Goal: Task Accomplishment & Management: Complete application form

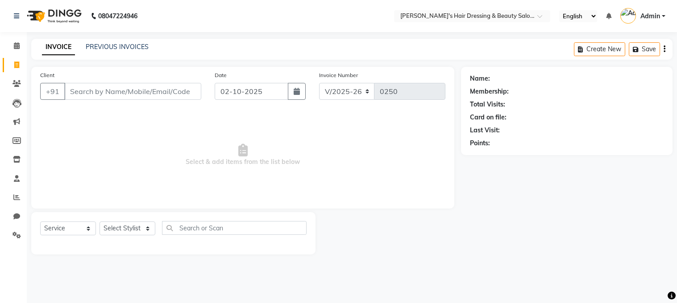
select select "4981"
select select "service"
click at [96, 91] on input "Client" at bounding box center [132, 91] width 137 height 17
click at [95, 92] on input "mam" at bounding box center [109, 91] width 91 height 17
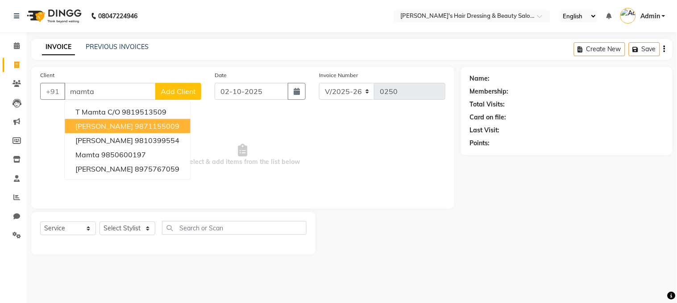
click at [105, 94] on input "mamta" at bounding box center [109, 91] width 91 height 17
type input "m"
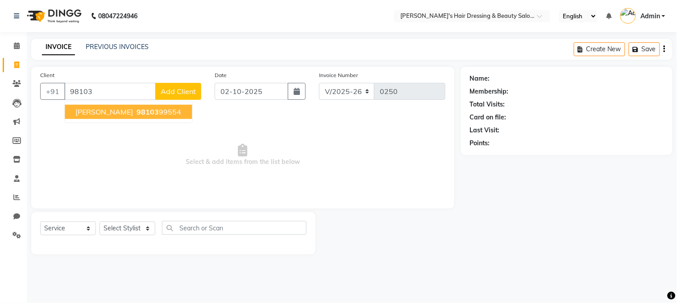
click at [133, 112] on span "[PERSON_NAME]" at bounding box center [104, 112] width 58 height 9
type input "9810399554"
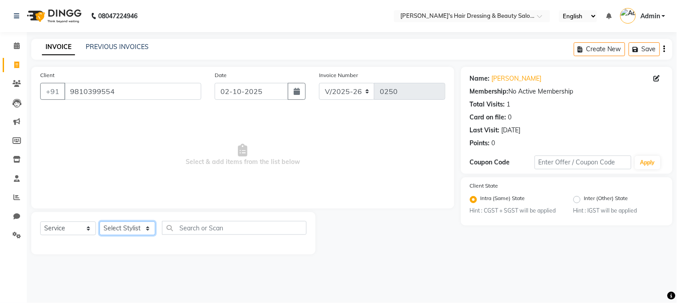
click at [129, 225] on select "Select Stylist [PERSON_NAME] [PERSON_NAME] pooja ruffina swati" at bounding box center [127, 229] width 56 height 14
click at [80, 228] on select "Select Service Product Membership Package Voucher Prepaid Gift Card" at bounding box center [68, 229] width 56 height 14
click at [129, 225] on select "Select Stylist [PERSON_NAME] [PERSON_NAME] pooja ruffina swati" at bounding box center [127, 229] width 56 height 14
select select "31849"
click at [99, 222] on select "Select Stylist [PERSON_NAME] [PERSON_NAME] pooja ruffina swati" at bounding box center [127, 229] width 56 height 14
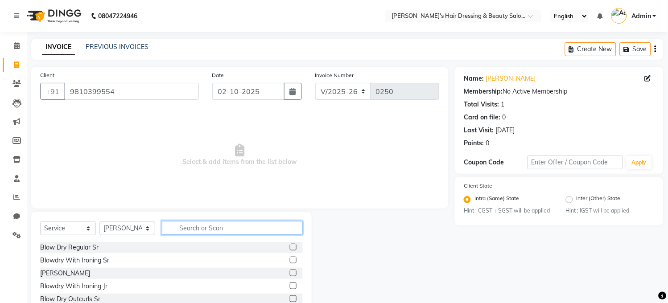
click at [205, 226] on input "text" at bounding box center [232, 228] width 141 height 14
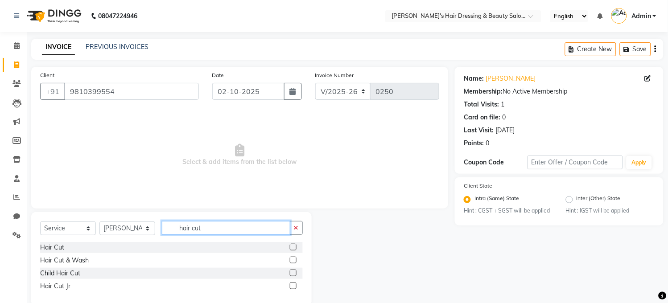
type input "hair cut"
click at [292, 246] on label at bounding box center [293, 247] width 7 height 7
click at [292, 246] on input "checkbox" at bounding box center [293, 248] width 6 height 6
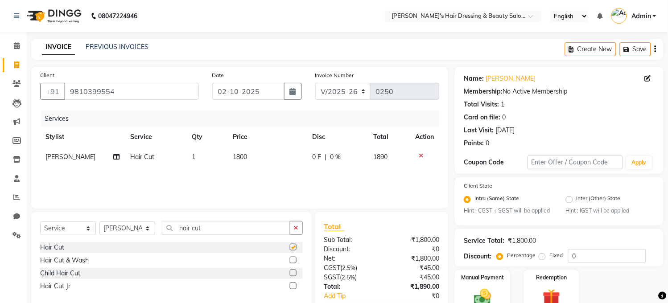
checkbox input "false"
click at [265, 158] on td "1800" at bounding box center [267, 157] width 79 height 20
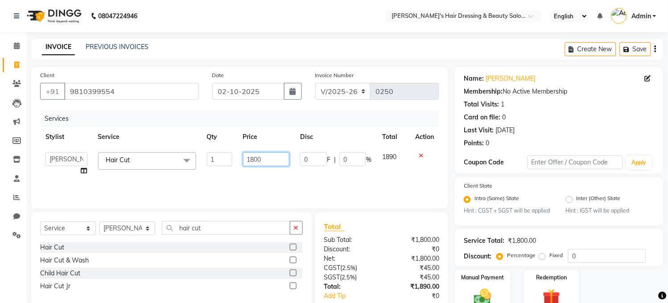
click at [276, 159] on input "1800" at bounding box center [266, 160] width 47 height 14
type input "1"
type input "2000"
click at [240, 174] on div "Services Stylist Service Qty Price Disc Total Action [PERSON_NAME] [PERSON_NAME…" at bounding box center [239, 155] width 399 height 89
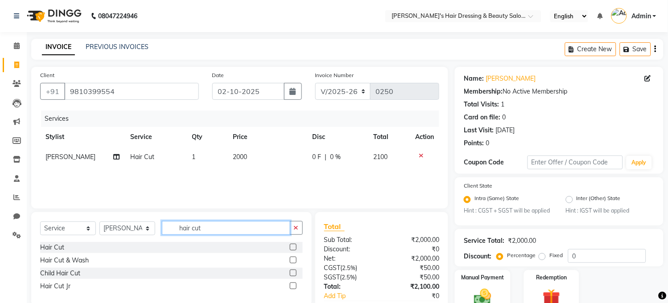
click at [216, 228] on input "hair cut" at bounding box center [226, 228] width 128 height 14
type input "h"
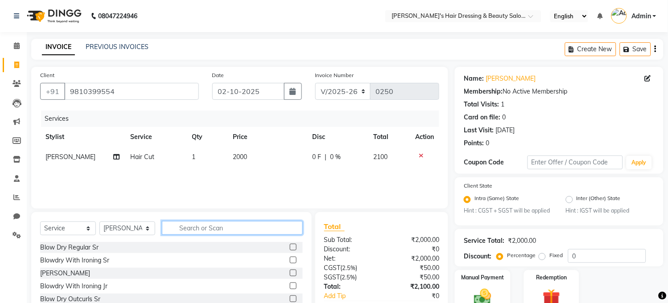
click at [220, 228] on input "text" at bounding box center [232, 228] width 141 height 14
click at [215, 232] on input "text" at bounding box center [232, 228] width 141 height 14
type input "roots"
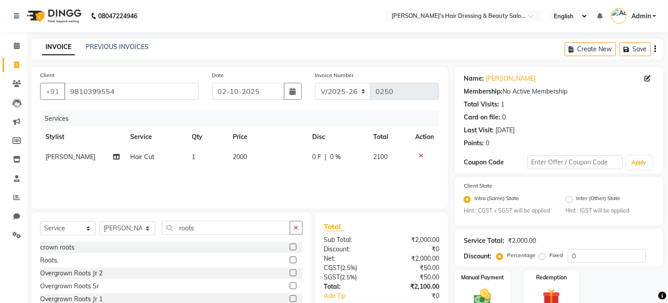
click at [290, 260] on label at bounding box center [293, 260] width 7 height 7
click at [290, 260] on input "checkbox" at bounding box center [293, 261] width 6 height 6
checkbox input "false"
click at [259, 174] on td "1800" at bounding box center [267, 177] width 79 height 20
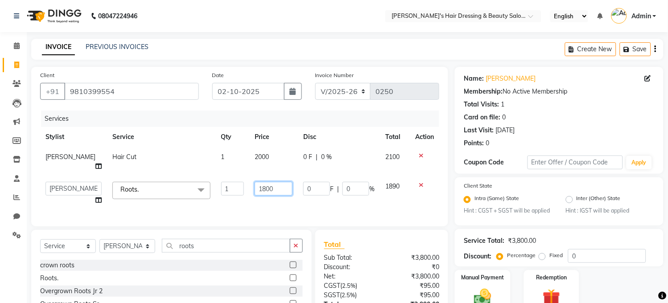
click at [277, 182] on input "1800" at bounding box center [274, 189] width 38 height 14
type input "1"
type input "2000"
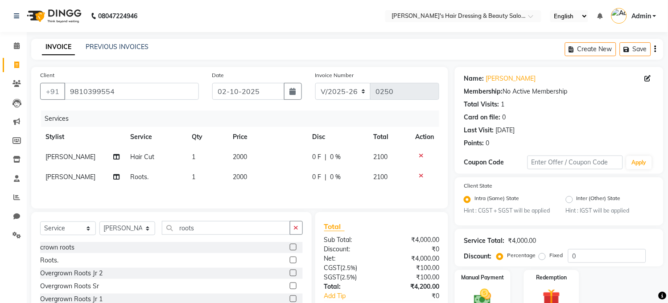
click at [259, 199] on div "Services Stylist Service Qty Price Disc Total Action [PERSON_NAME] Hair Cut 1 2…" at bounding box center [239, 155] width 399 height 89
click at [207, 228] on input "roots" at bounding box center [226, 228] width 128 height 14
type input "r"
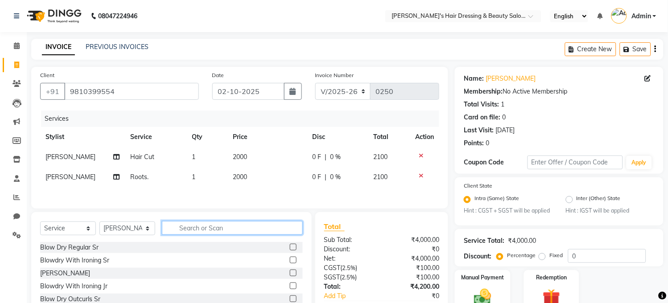
click at [207, 233] on input "text" at bounding box center [232, 228] width 141 height 14
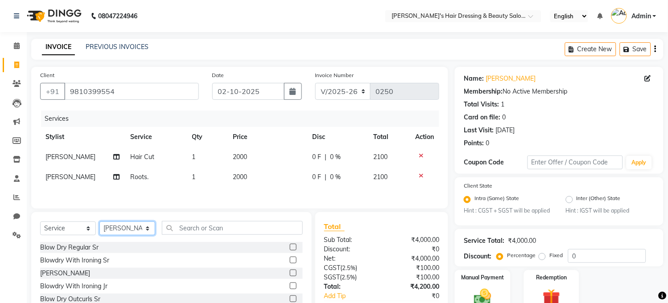
click at [128, 231] on select "Select Stylist [PERSON_NAME] [PERSON_NAME] pooja ruffina swati" at bounding box center [127, 229] width 56 height 14
click at [113, 174] on icon at bounding box center [116, 177] width 6 height 6
select select "31849"
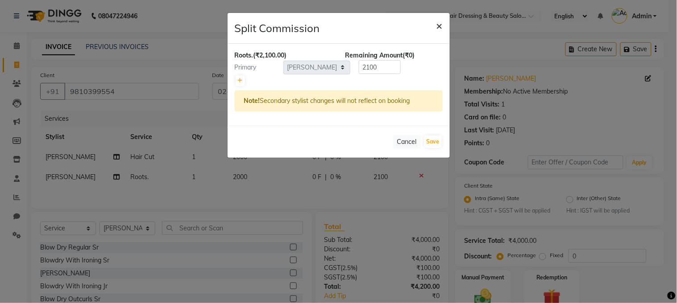
click at [438, 25] on span "×" at bounding box center [439, 25] width 6 height 13
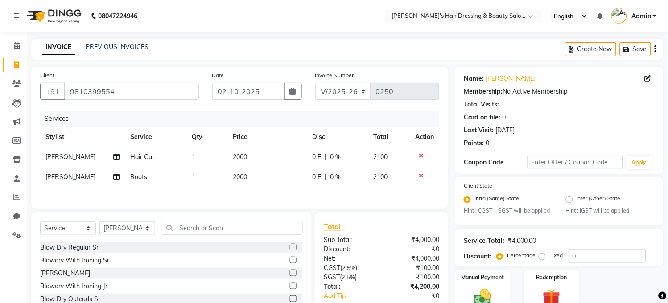
click at [54, 177] on span "[PERSON_NAME]" at bounding box center [71, 177] width 50 height 8
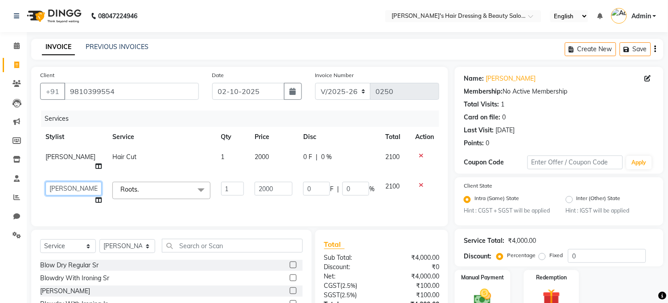
click at [54, 182] on select "[PERSON_NAME] [PERSON_NAME] pooja [PERSON_NAME]" at bounding box center [74, 189] width 56 height 14
select select "31852"
click at [120, 250] on select "Select Stylist [PERSON_NAME] [PERSON_NAME] pooja ruffina swati" at bounding box center [127, 247] width 56 height 14
select select "31850"
click at [99, 240] on select "Select Stylist [PERSON_NAME] [PERSON_NAME] pooja ruffina swati" at bounding box center [127, 247] width 56 height 14
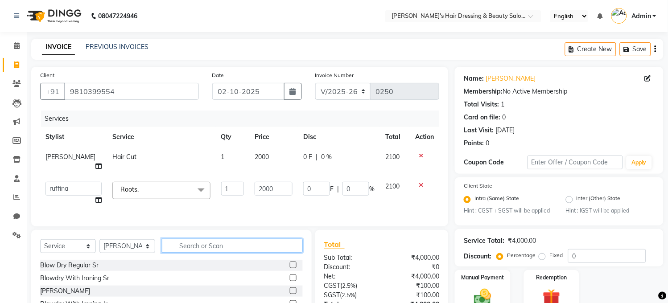
click at [203, 239] on input "text" at bounding box center [232, 246] width 141 height 14
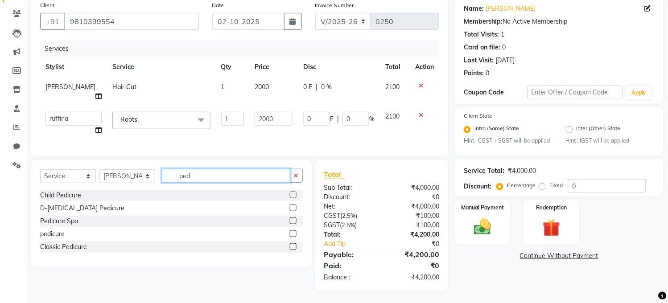
type input "ped"
click at [292, 232] on label at bounding box center [293, 234] width 7 height 7
click at [292, 232] on input "checkbox" at bounding box center [293, 235] width 6 height 6
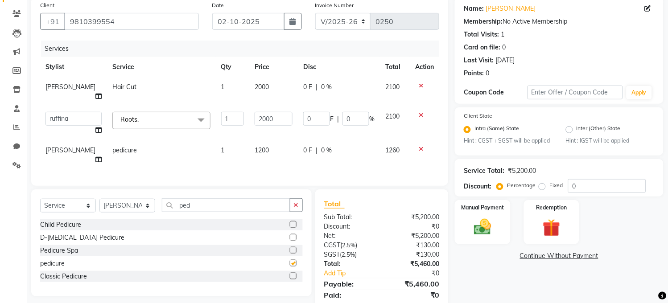
checkbox input "false"
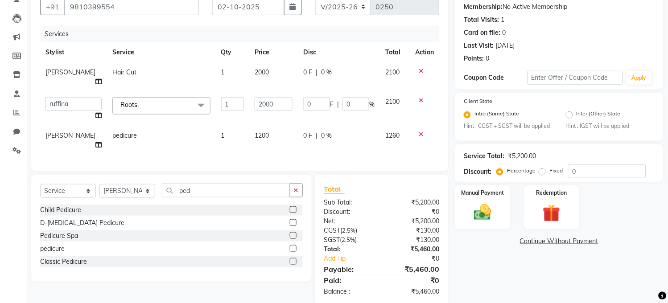
scroll to position [91, 0]
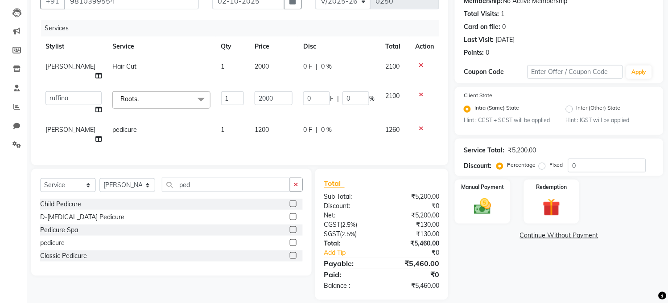
click at [422, 125] on icon at bounding box center [421, 128] width 5 height 6
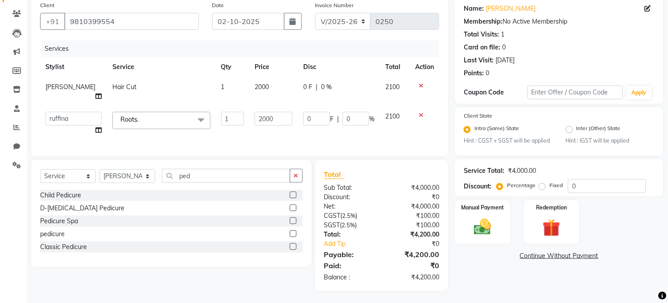
click at [421, 86] on icon at bounding box center [421, 86] width 5 height 6
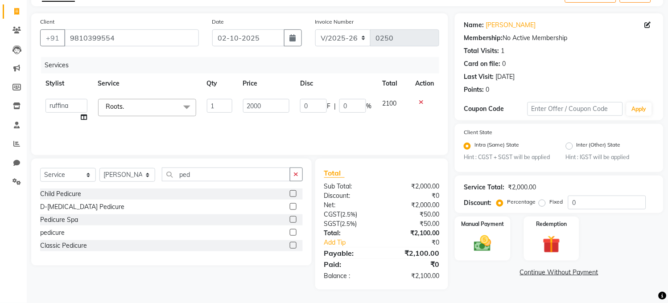
click at [422, 104] on icon at bounding box center [421, 102] width 5 height 6
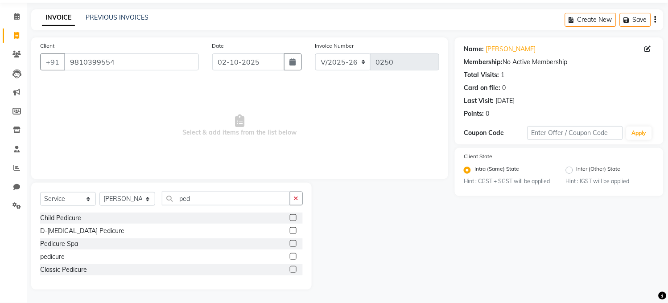
scroll to position [29, 0]
click at [130, 196] on select "Select Stylist [PERSON_NAME] [PERSON_NAME] pooja ruffina swati" at bounding box center [127, 199] width 56 height 14
select select "31852"
click at [99, 192] on select "Select Stylist [PERSON_NAME] [PERSON_NAME] pooja ruffina swati" at bounding box center [127, 199] width 56 height 14
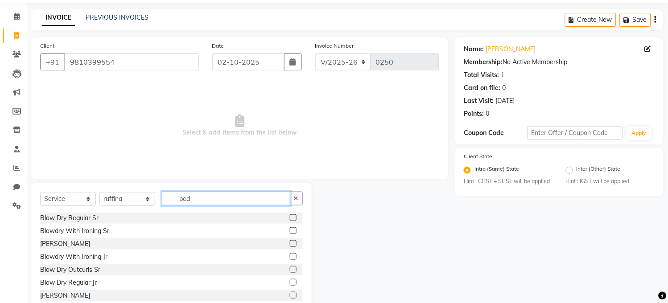
click at [215, 193] on input "ped" at bounding box center [226, 199] width 128 height 14
type input "p"
type input "highl"
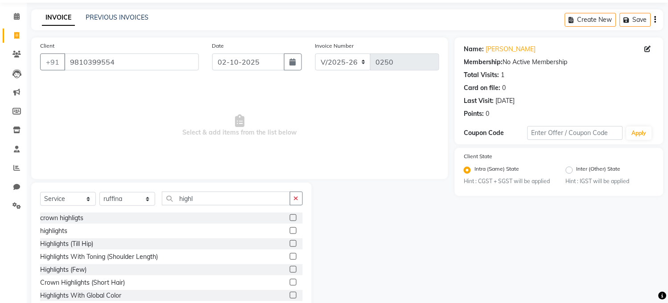
click at [290, 229] on label at bounding box center [293, 231] width 7 height 7
click at [290, 229] on input "checkbox" at bounding box center [293, 231] width 6 height 6
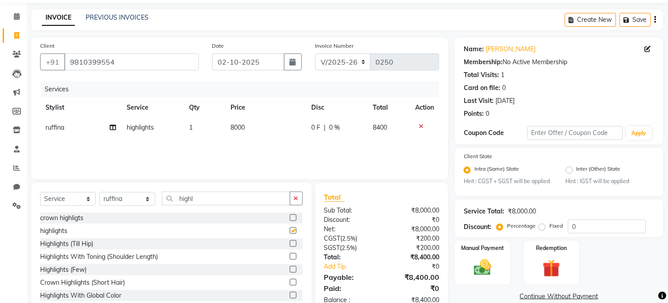
checkbox input "false"
click at [270, 137] on td "8000" at bounding box center [265, 128] width 81 height 20
select select "31852"
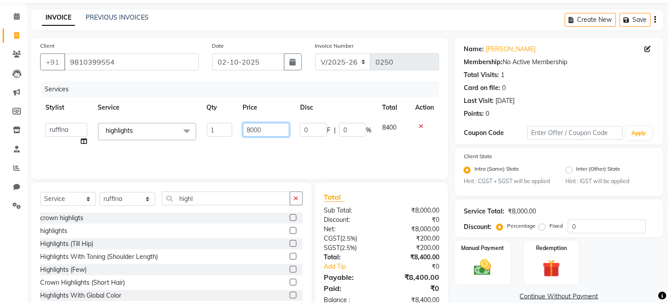
click at [273, 130] on input "8000" at bounding box center [266, 130] width 47 height 14
type input "8"
type input "7500"
click at [221, 150] on div "Services Stylist Service Qty Price Disc Total Action [PERSON_NAME] [PERSON_NAME…" at bounding box center [239, 125] width 399 height 89
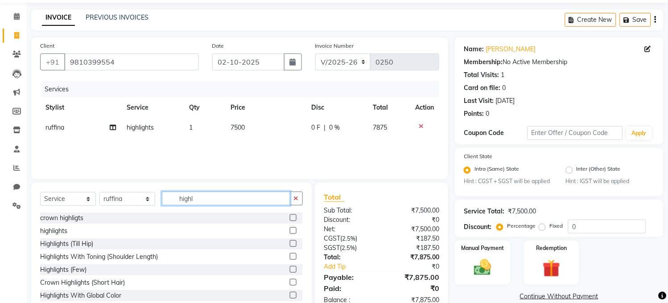
click at [211, 199] on input "highl" at bounding box center [226, 199] width 128 height 14
type input "h"
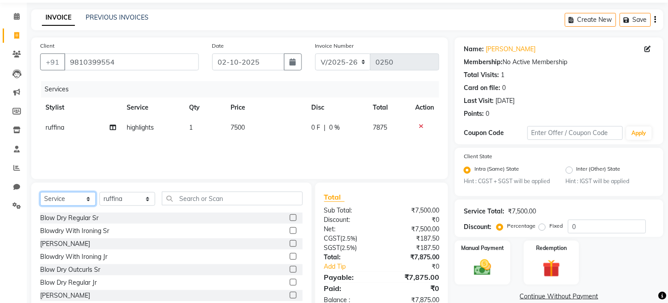
click at [72, 195] on select "Select Service Product Membership Package Voucher Prepaid Gift Card" at bounding box center [68, 199] width 56 height 14
select select "product"
click at [40, 192] on select "Select Service Product Membership Package Voucher Prepaid Gift Card" at bounding box center [68, 199] width 56 height 14
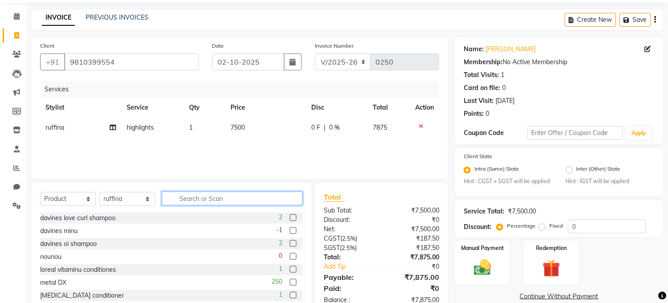
click at [208, 199] on input "text" at bounding box center [232, 199] width 141 height 14
click at [210, 197] on input "text" at bounding box center [232, 199] width 141 height 14
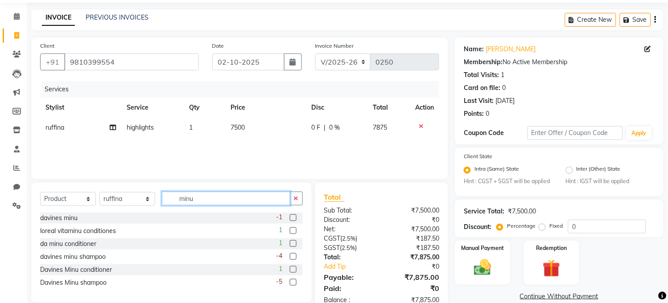
type input "minu"
click at [292, 217] on label at bounding box center [293, 218] width 7 height 7
click at [292, 217] on input "checkbox" at bounding box center [293, 218] width 6 height 6
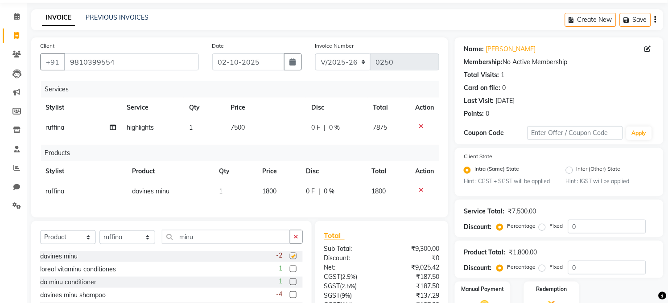
checkbox input "false"
click at [286, 186] on td "1800" at bounding box center [279, 192] width 44 height 20
select select "31852"
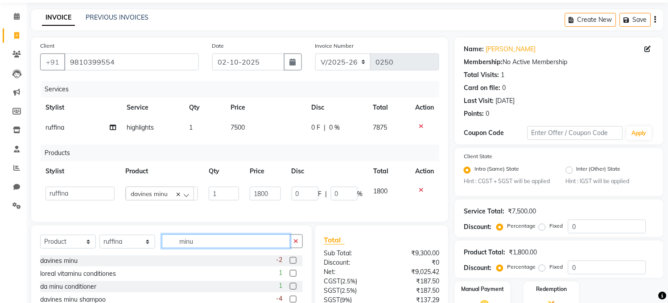
click at [213, 249] on input "minu" at bounding box center [226, 242] width 128 height 14
type input "m"
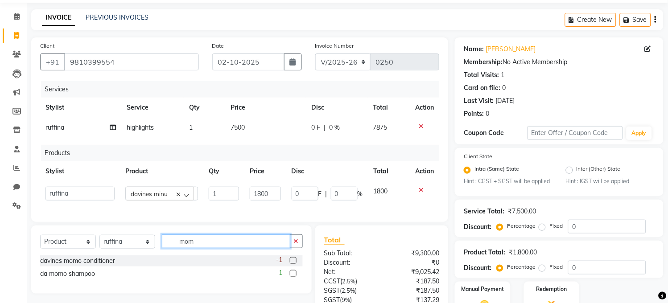
type input "mom"
click at [293, 277] on label at bounding box center [293, 273] width 7 height 7
click at [293, 277] on input "checkbox" at bounding box center [293, 274] width 6 height 6
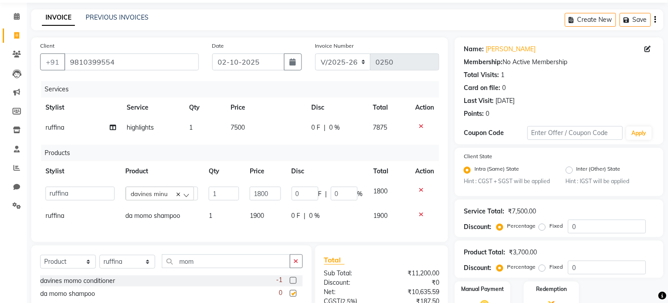
checkbox input "false"
click at [273, 224] on td "1900" at bounding box center [264, 216] width 41 height 20
select select "31852"
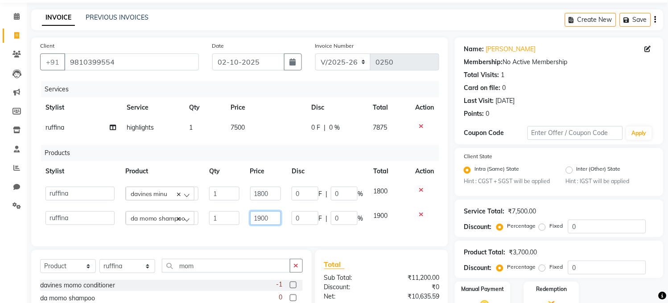
click at [278, 221] on input "1900" at bounding box center [265, 218] width 31 height 14
type input "1"
type input "2100"
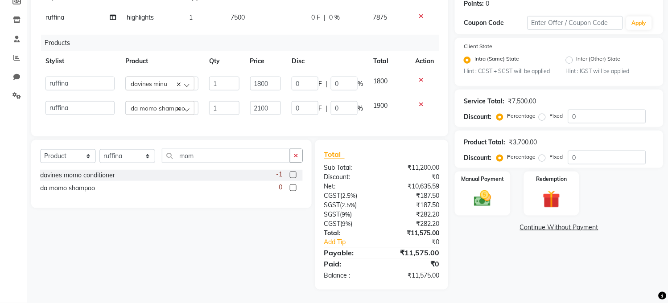
click at [376, 109] on td "1900" at bounding box center [389, 108] width 41 height 25
select select "31852"
click at [485, 187] on div "Manual Payment" at bounding box center [483, 194] width 58 height 46
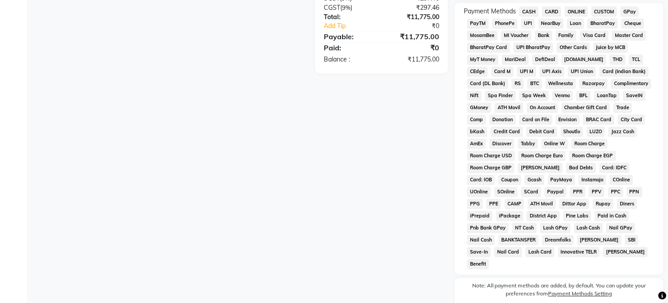
scroll to position [363, 0]
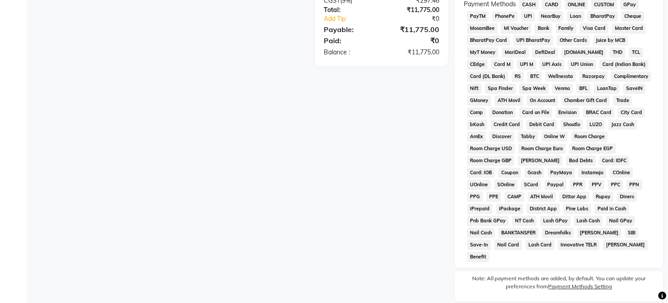
click at [549, 10] on span "CARD" at bounding box center [552, 5] width 19 height 10
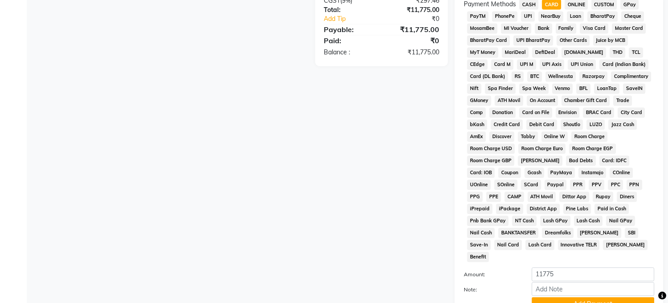
scroll to position [439, 0]
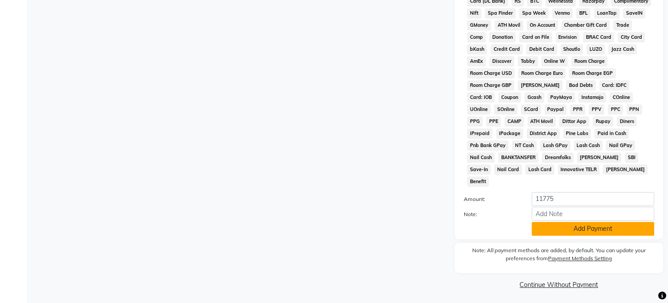
click at [563, 229] on button "Add Payment" at bounding box center [593, 229] width 123 height 14
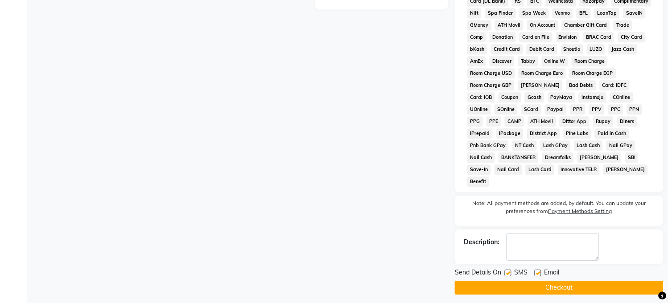
click at [504, 286] on button "Checkout" at bounding box center [559, 288] width 209 height 14
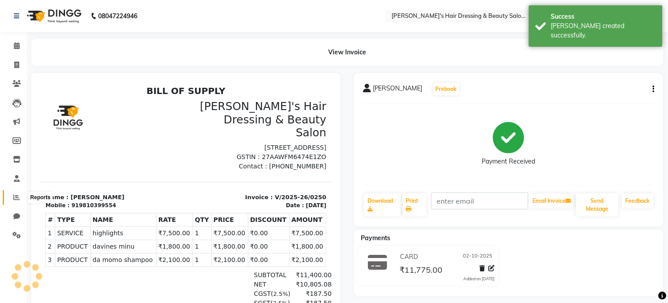
click at [16, 197] on icon at bounding box center [16, 197] width 7 height 7
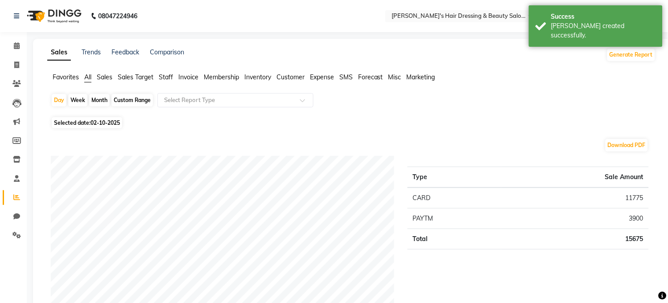
click at [100, 76] on span "Sales" at bounding box center [105, 77] width 16 height 8
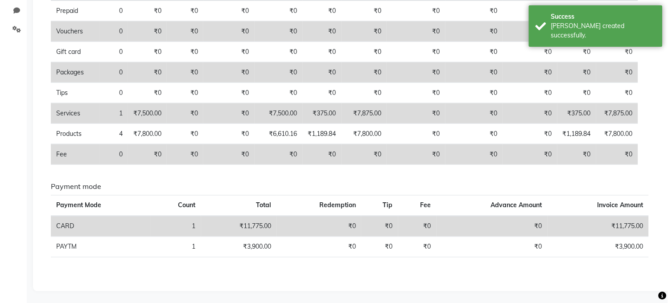
scroll to position [209, 0]
